Goal: Task Accomplishment & Management: Complete application form

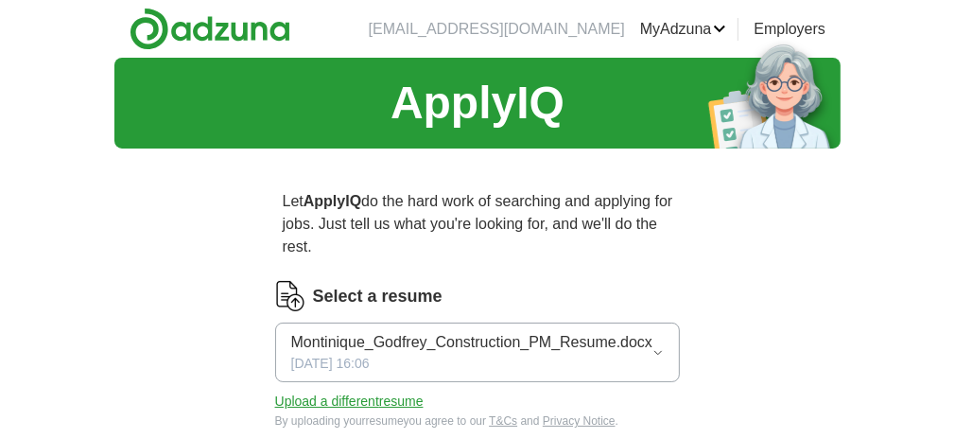
click at [347, 392] on button "Upload a different resume" at bounding box center [349, 402] width 149 height 20
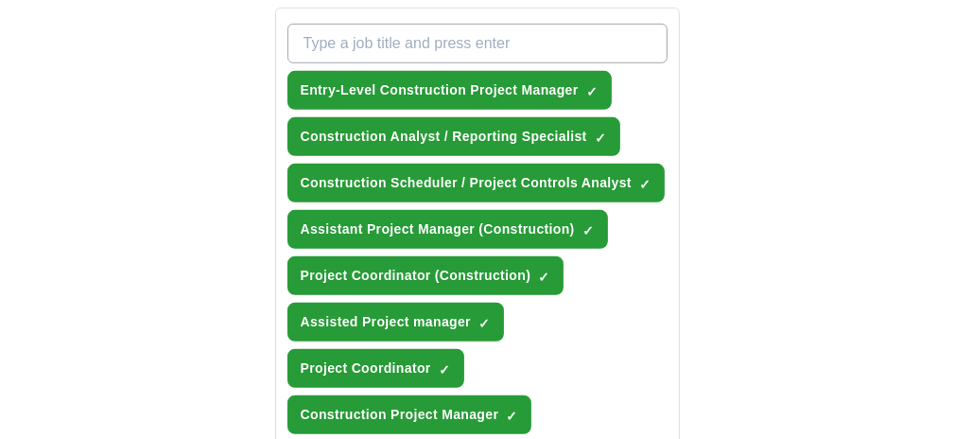
scroll to position [757, 0]
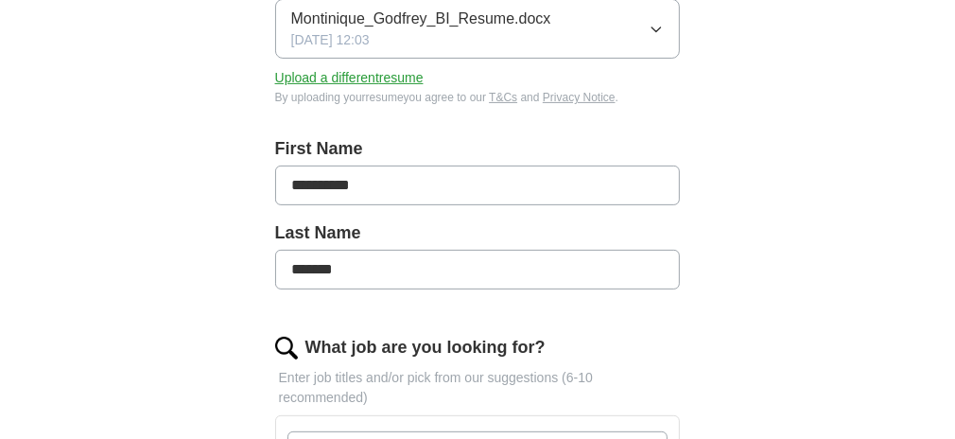
scroll to position [378, 0]
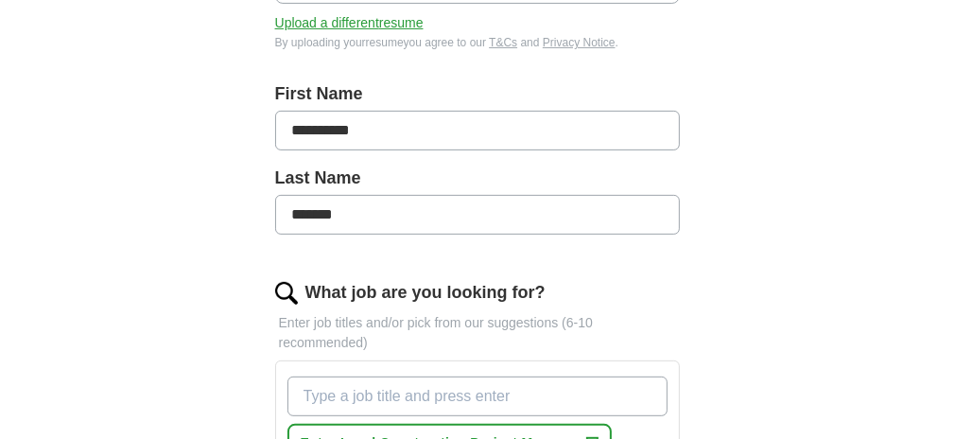
click at [327, 376] on input "What job are you looking for?" at bounding box center [478, 396] width 381 height 40
type input "Data analyst"
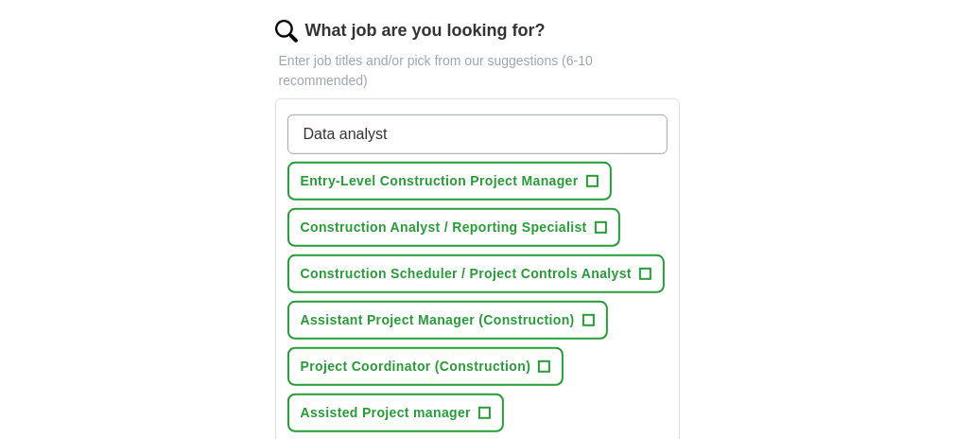
scroll to position [662, 0]
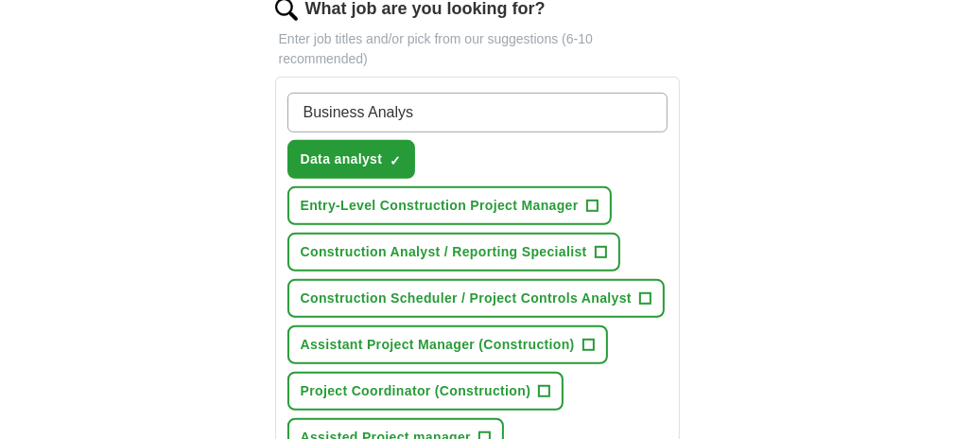
type input "Business Analyst"
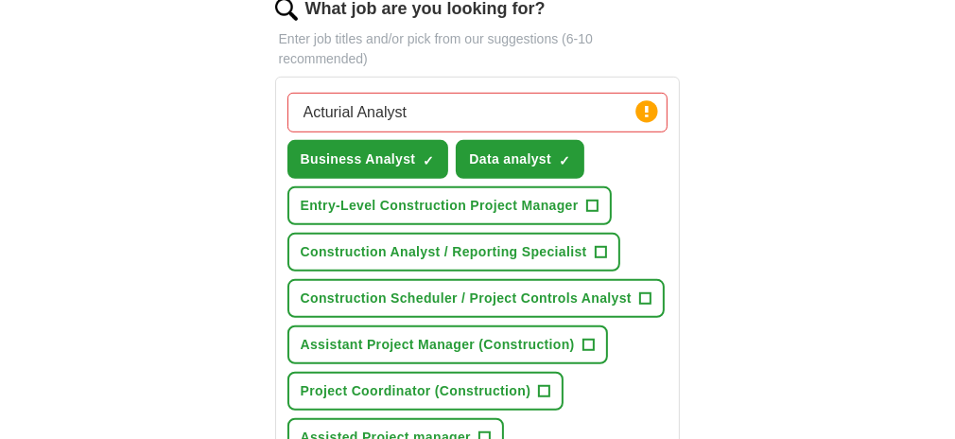
click at [288, 93] on input "Acturial Analyst" at bounding box center [478, 113] width 381 height 40
type input "Actuary Analyst"
click at [365, 93] on input "Actuary Analyst" at bounding box center [478, 113] width 381 height 40
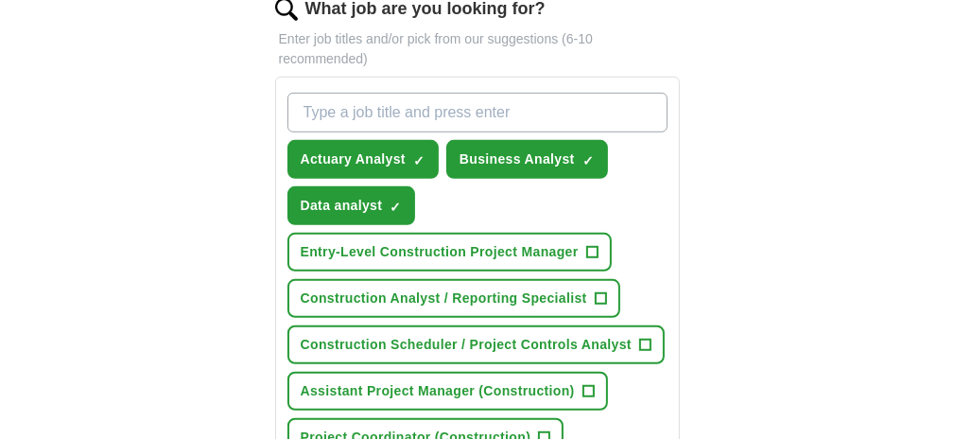
click at [390, 93] on input "What job are you looking for?" at bounding box center [478, 113] width 381 height 40
type input "BI Developer"
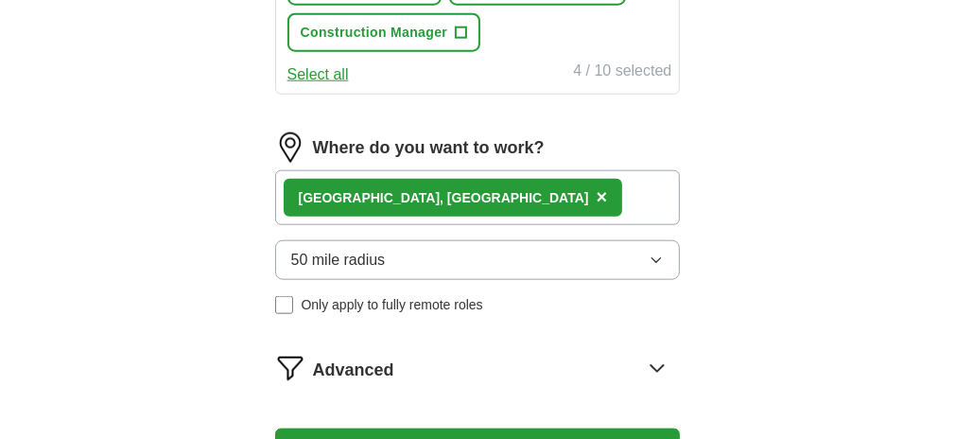
scroll to position [1324, 0]
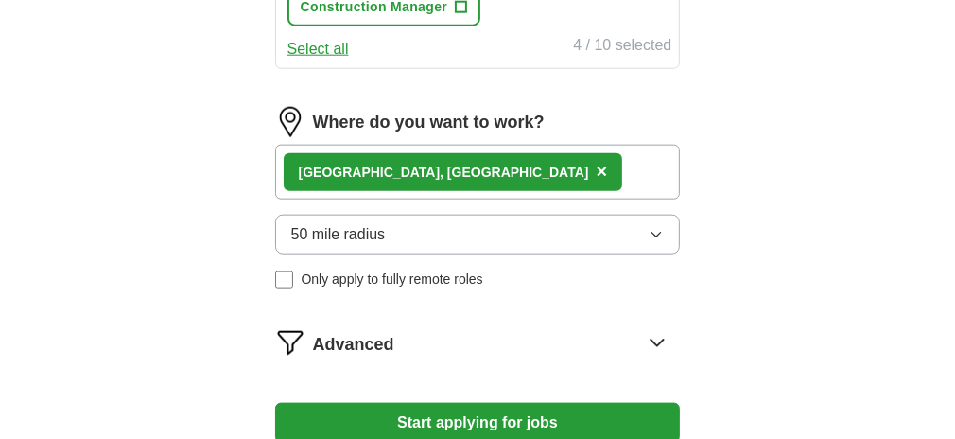
click at [502, 403] on button "Start applying for jobs" at bounding box center [478, 423] width 406 height 40
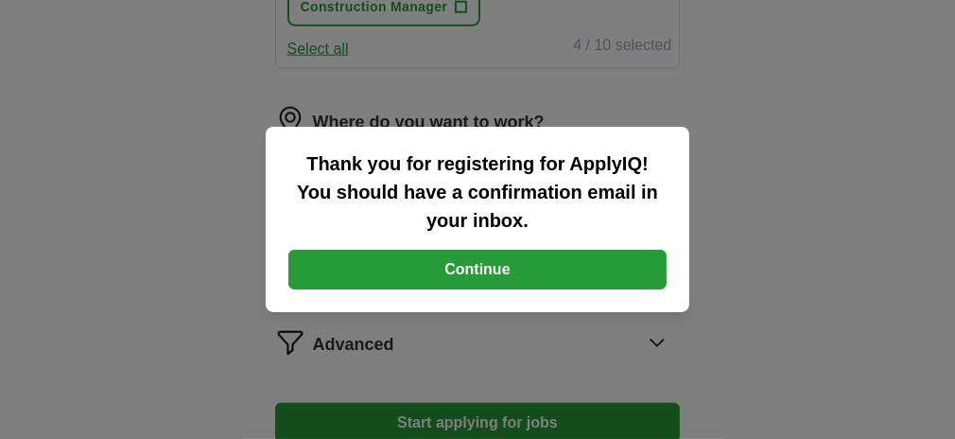
click at [479, 269] on button "Continue" at bounding box center [478, 270] width 378 height 40
